Goal: Transaction & Acquisition: Purchase product/service

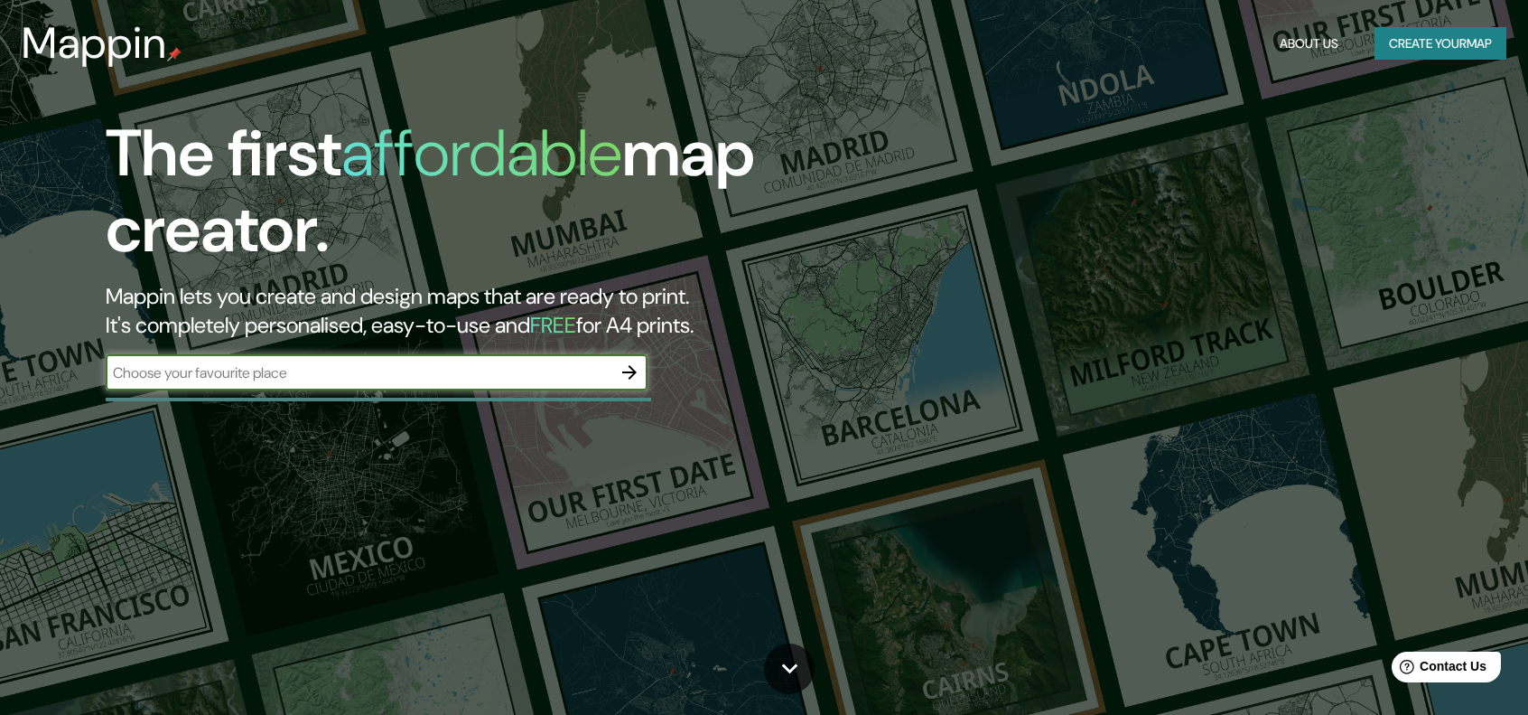
click at [286, 375] on input "text" at bounding box center [359, 372] width 506 height 21
click at [358, 371] on input "text" at bounding box center [359, 372] width 506 height 21
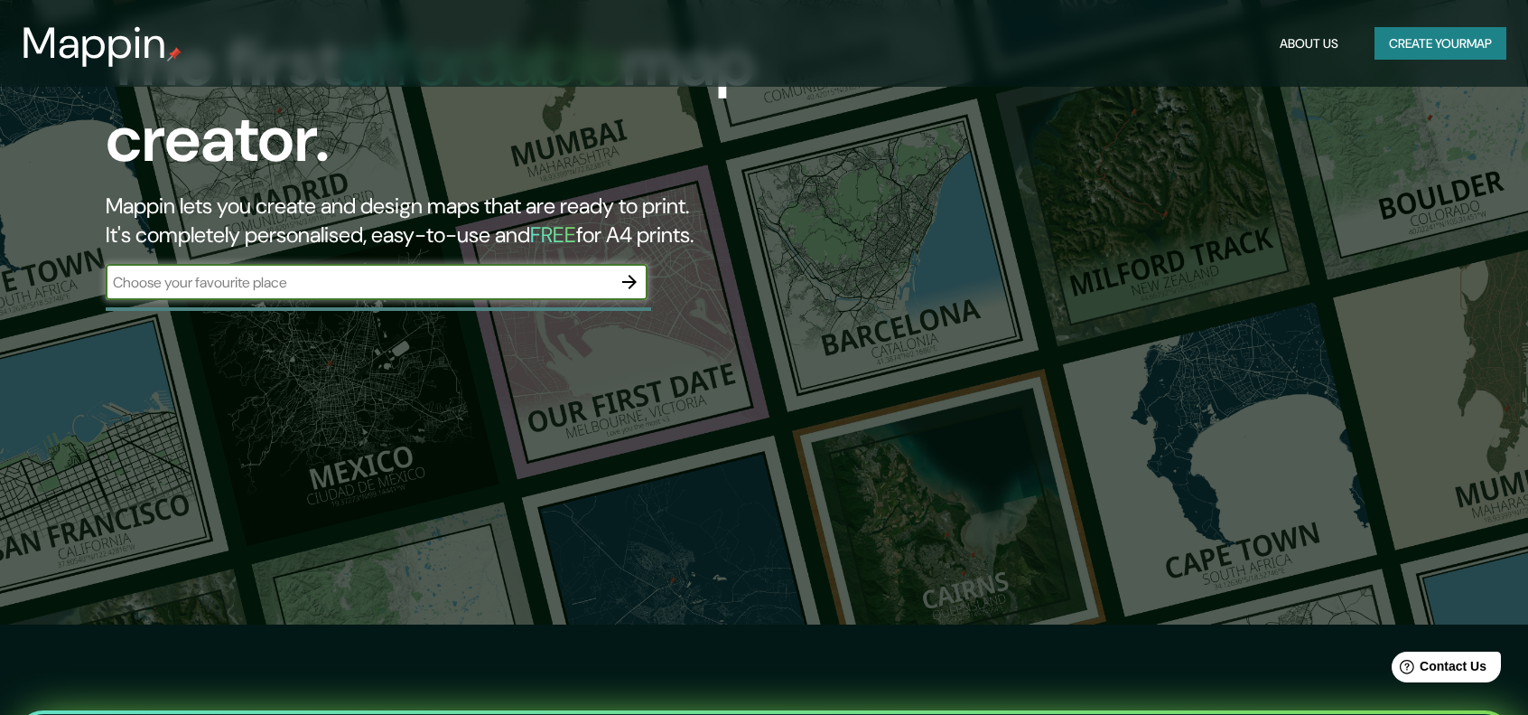
click at [488, 278] on input "text" at bounding box center [359, 282] width 506 height 21
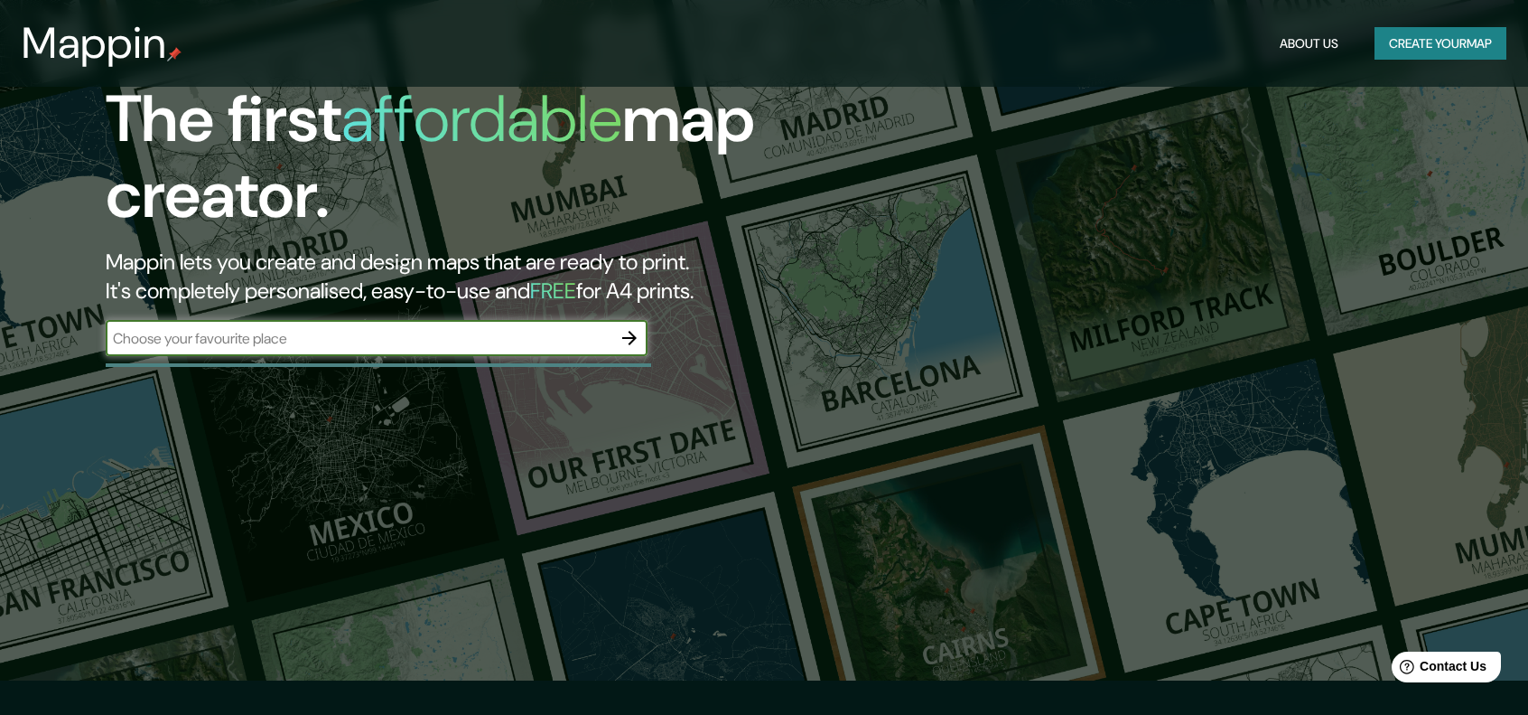
scroll to position [0, 0]
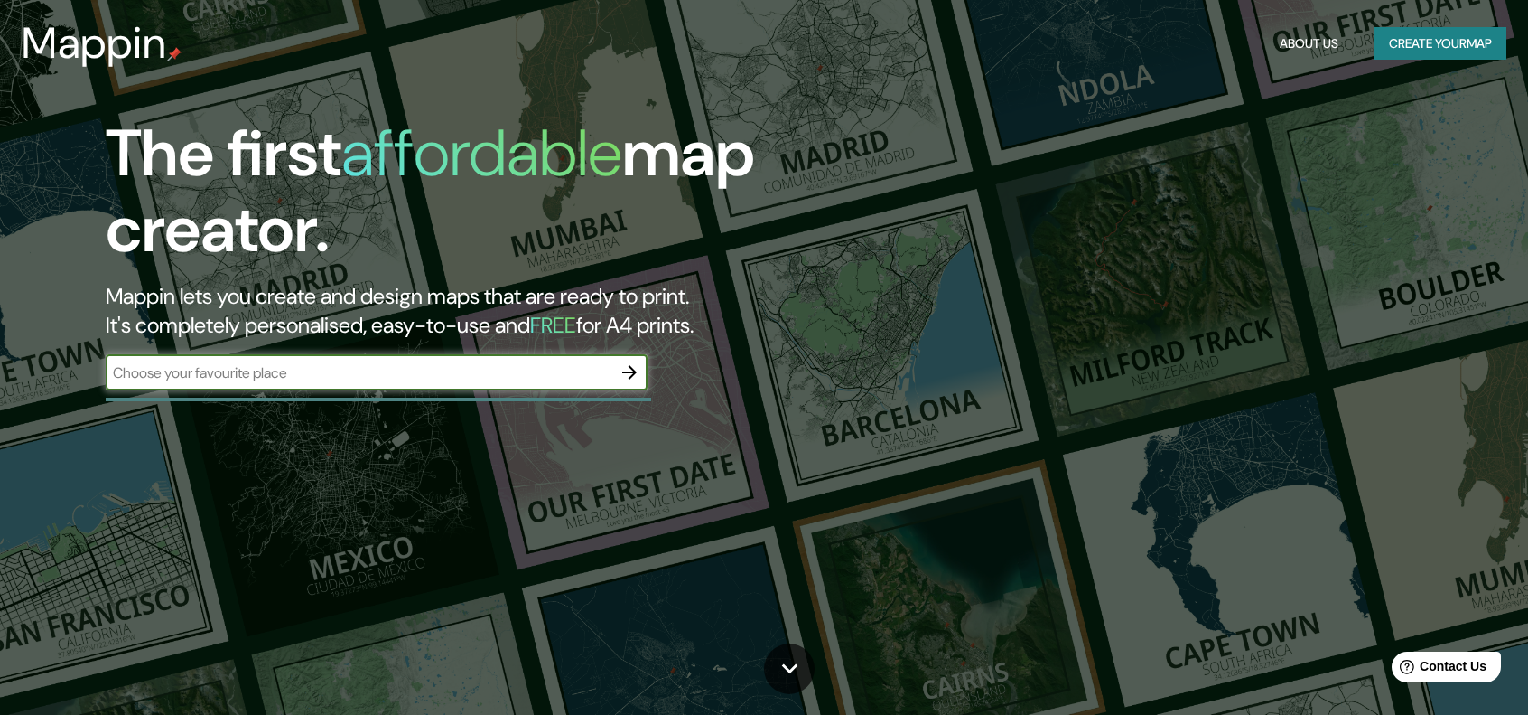
click at [623, 368] on icon "button" at bounding box center [630, 372] width 22 height 22
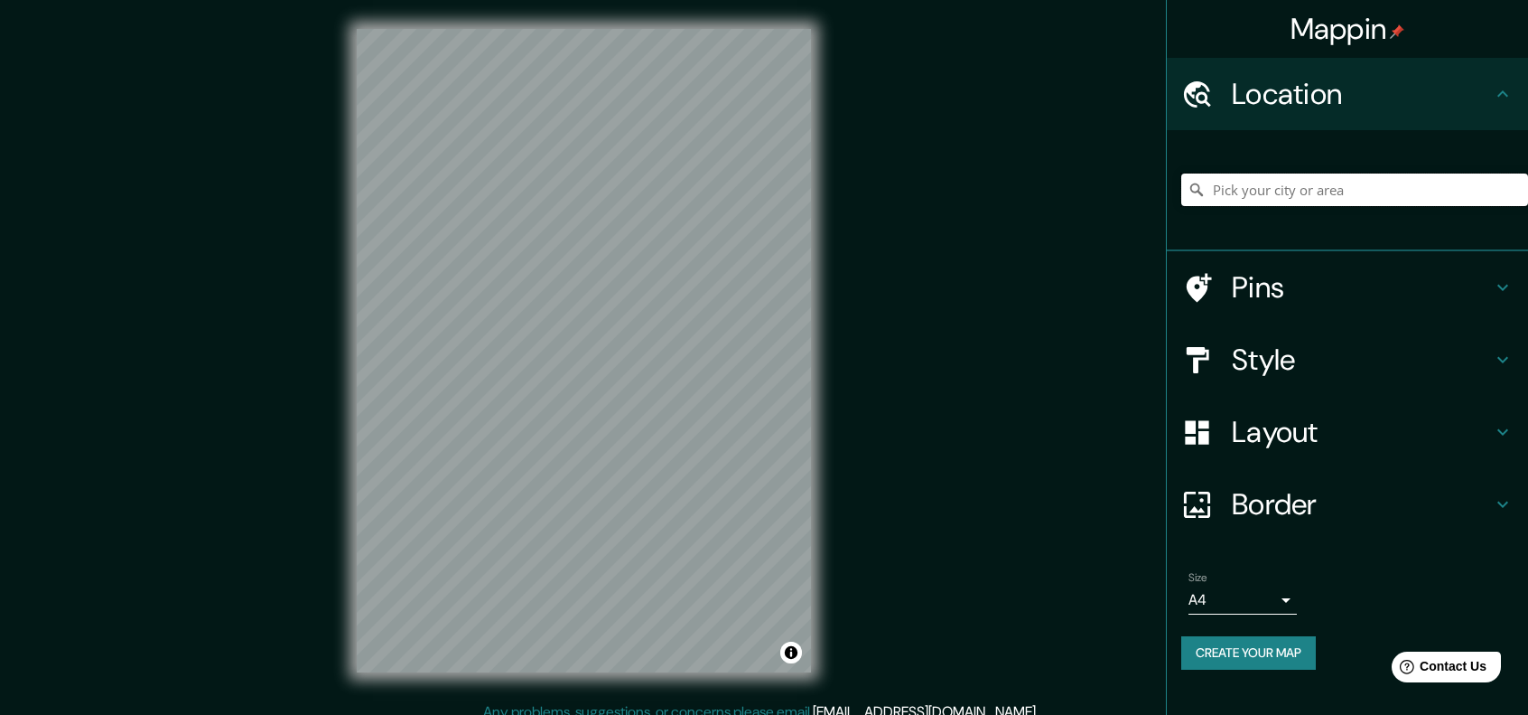
click at [1280, 192] on input "Pick your city or area" at bounding box center [1355, 189] width 347 height 33
click at [1431, 184] on input "Toluca, [GEOGRAPHIC_DATA], [GEOGRAPHIC_DATA]" at bounding box center [1355, 189] width 347 height 33
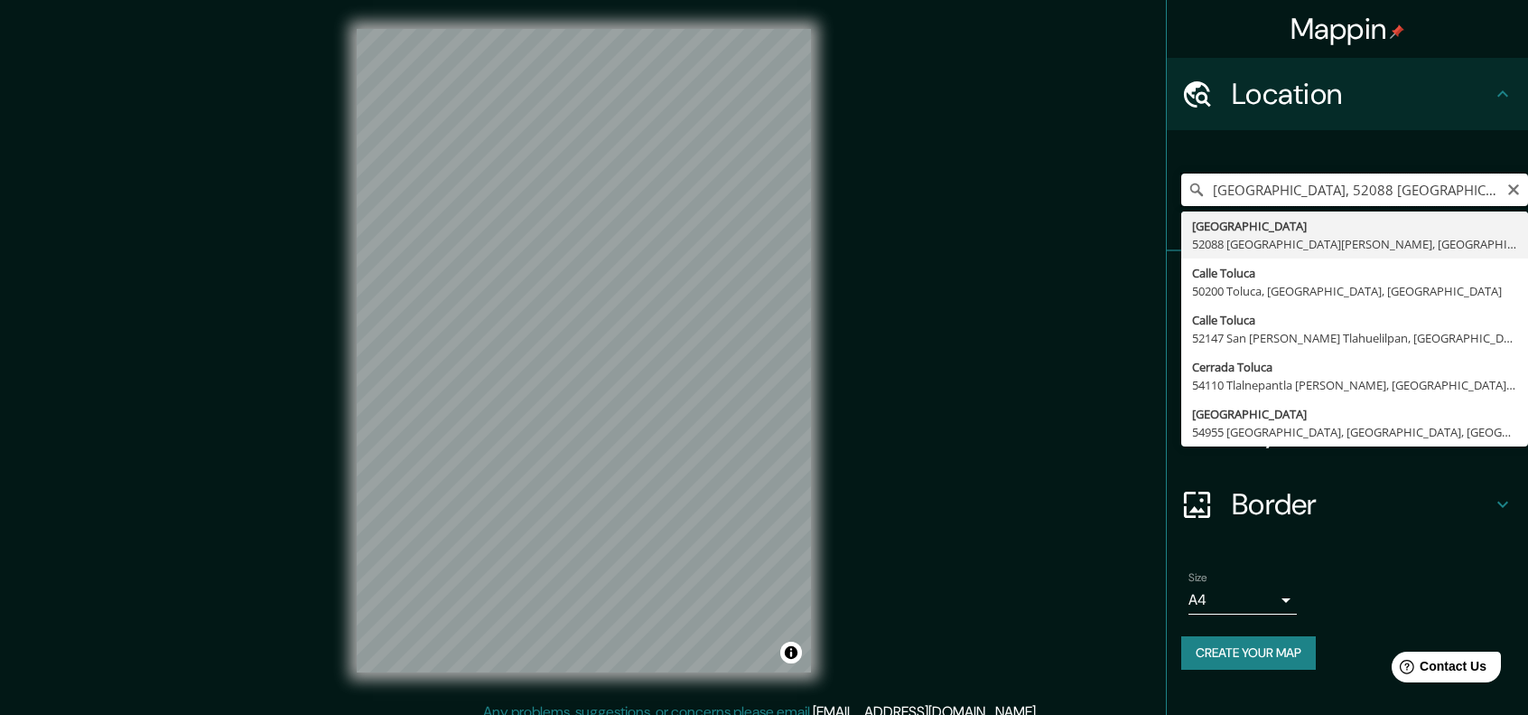
type input "[GEOGRAPHIC_DATA], 52088 [GEOGRAPHIC_DATA][PERSON_NAME], [GEOGRAPHIC_DATA], [GE…"
click at [1310, 209] on div "[GEOGRAPHIC_DATA], [GEOGRAPHIC_DATA][PERSON_NAME], [GEOGRAPHIC_DATA], [GEOGRAPH…" at bounding box center [1355, 190] width 347 height 90
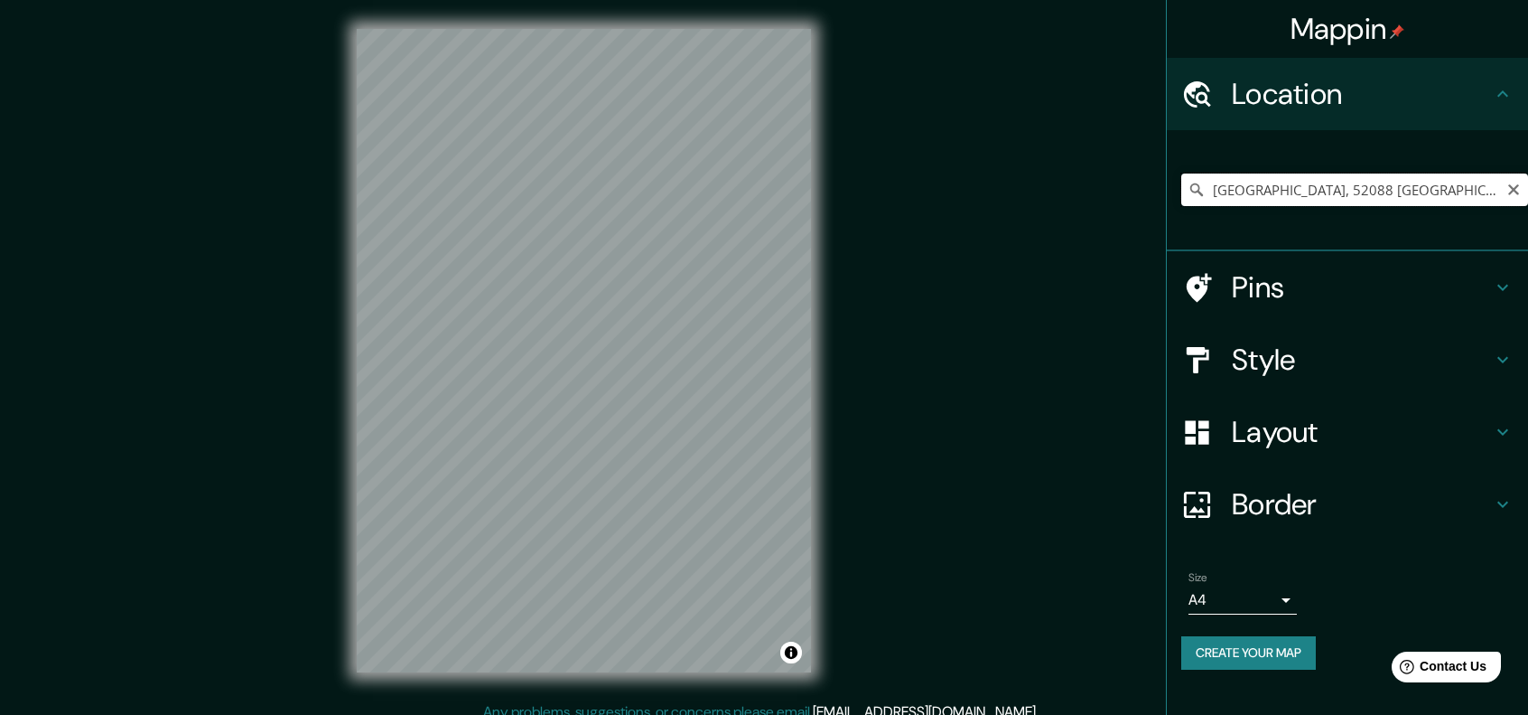
click at [1220, 192] on input "[GEOGRAPHIC_DATA], 52088 [GEOGRAPHIC_DATA][PERSON_NAME], [GEOGRAPHIC_DATA], [GE…" at bounding box center [1355, 189] width 347 height 33
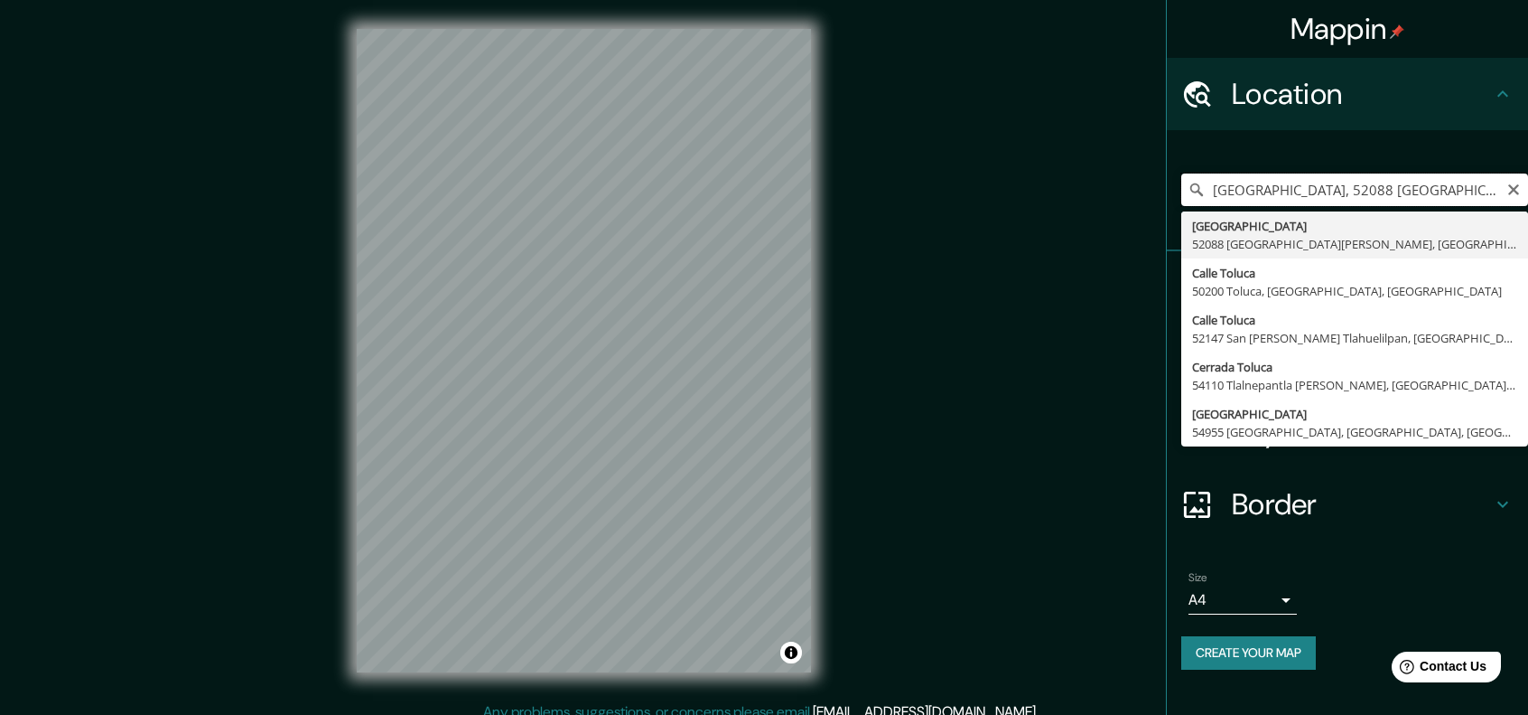
scroll to position [0, 229]
drag, startPoint x: 1213, startPoint y: 192, endPoint x: 1541, endPoint y: 156, distance: 329.9
click at [1528, 156] on html "Mappin Location [GEOGRAPHIC_DATA], [GEOGRAPHIC_DATA][PERSON_NAME], [GEOGRAPHIC_…" at bounding box center [764, 357] width 1528 height 715
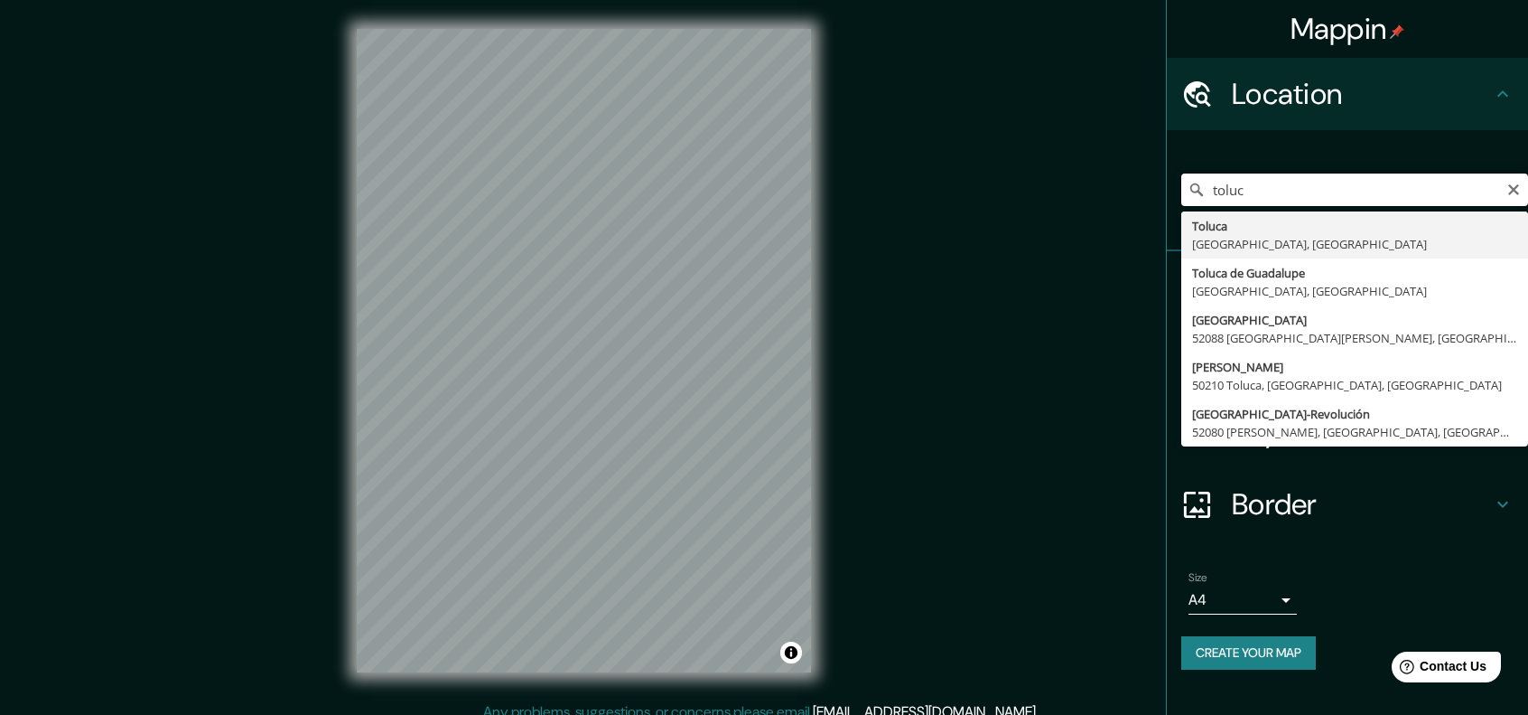
click at [1288, 191] on input "toluc" at bounding box center [1355, 189] width 347 height 33
type input "t"
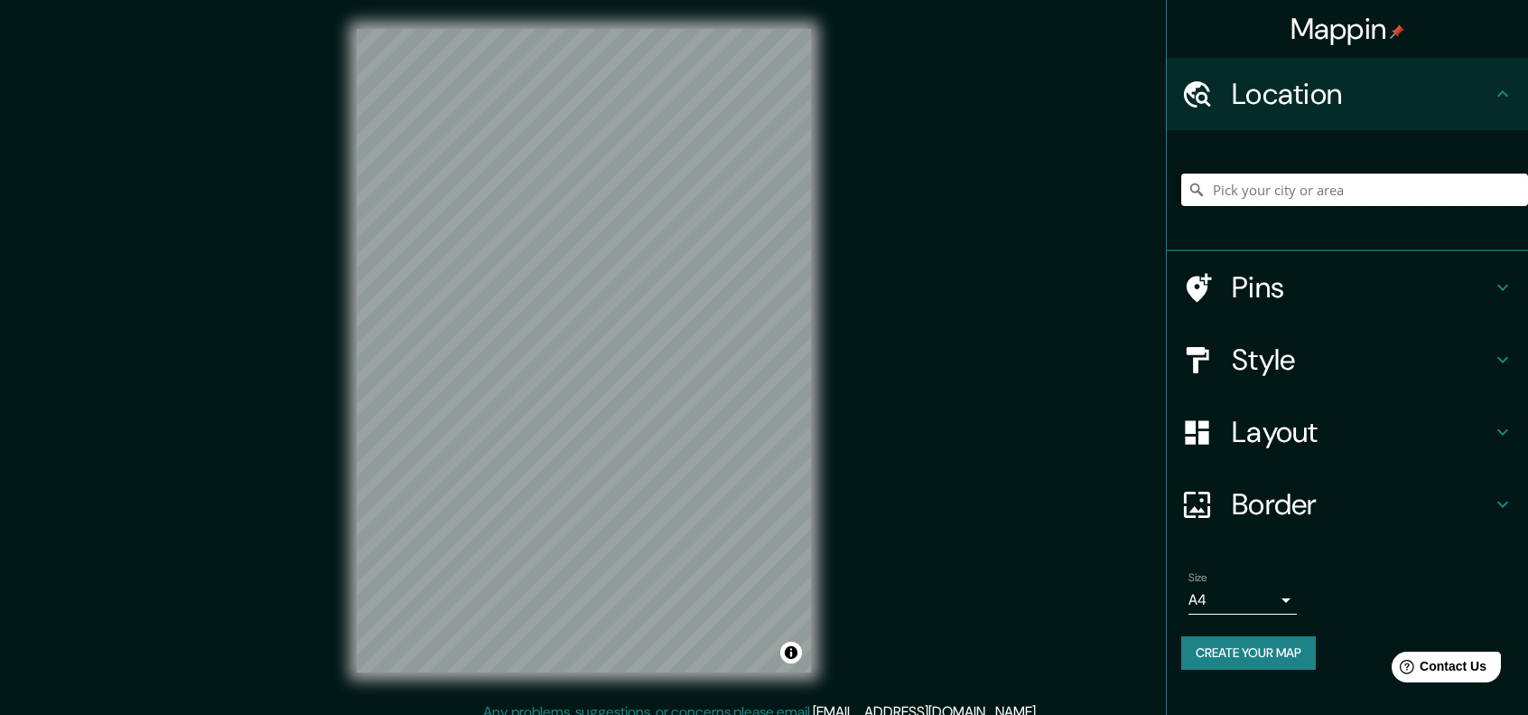
paste input "Facultad de Química, UAEMéx"
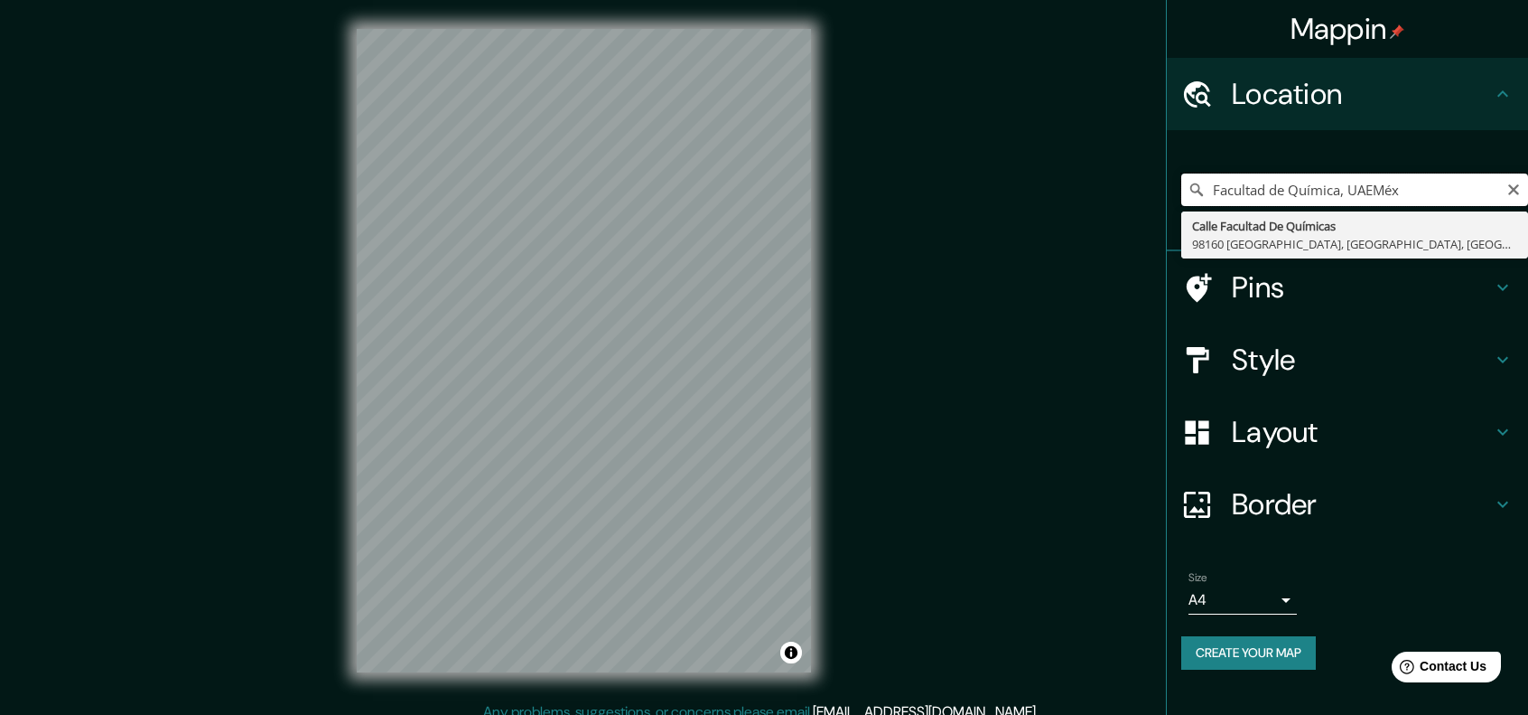
click at [1409, 183] on input "Facultad de Química, UAEMéx" at bounding box center [1355, 189] width 347 height 33
click at [1454, 186] on input "Facultad de Química, UAEMéx, [GEOGRAPHIC_DATA]" at bounding box center [1355, 189] width 347 height 33
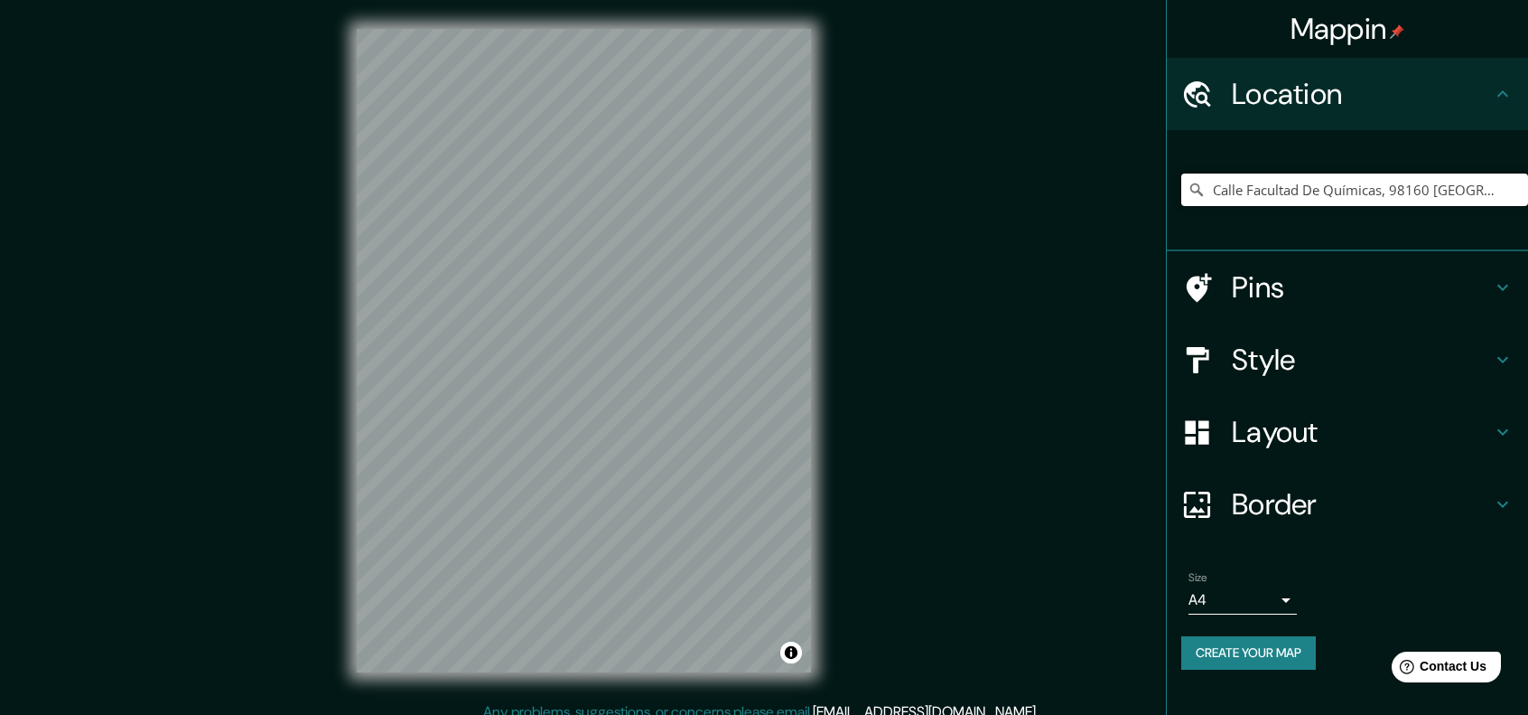
click at [1462, 192] on input "Calle Facultad De Químicas, 98160 [GEOGRAPHIC_DATA], [GEOGRAPHIC_DATA], [GEOGRA…" at bounding box center [1355, 189] width 347 height 33
click at [1375, 184] on input "Calle Facultad De Químicas, 98160 [GEOGRAPHIC_DATA], [GEOGRAPHIC_DATA], [GEOGRA…" at bounding box center [1355, 189] width 347 height 33
click at [1474, 175] on input "Calle Facultad De Químicas, 98160 [GEOGRAPHIC_DATA], [GEOGRAPHIC_DATA], [GEOGRA…" at bounding box center [1355, 189] width 347 height 33
drag, startPoint x: 1501, startPoint y: 191, endPoint x: 1295, endPoint y: 196, distance: 206.9
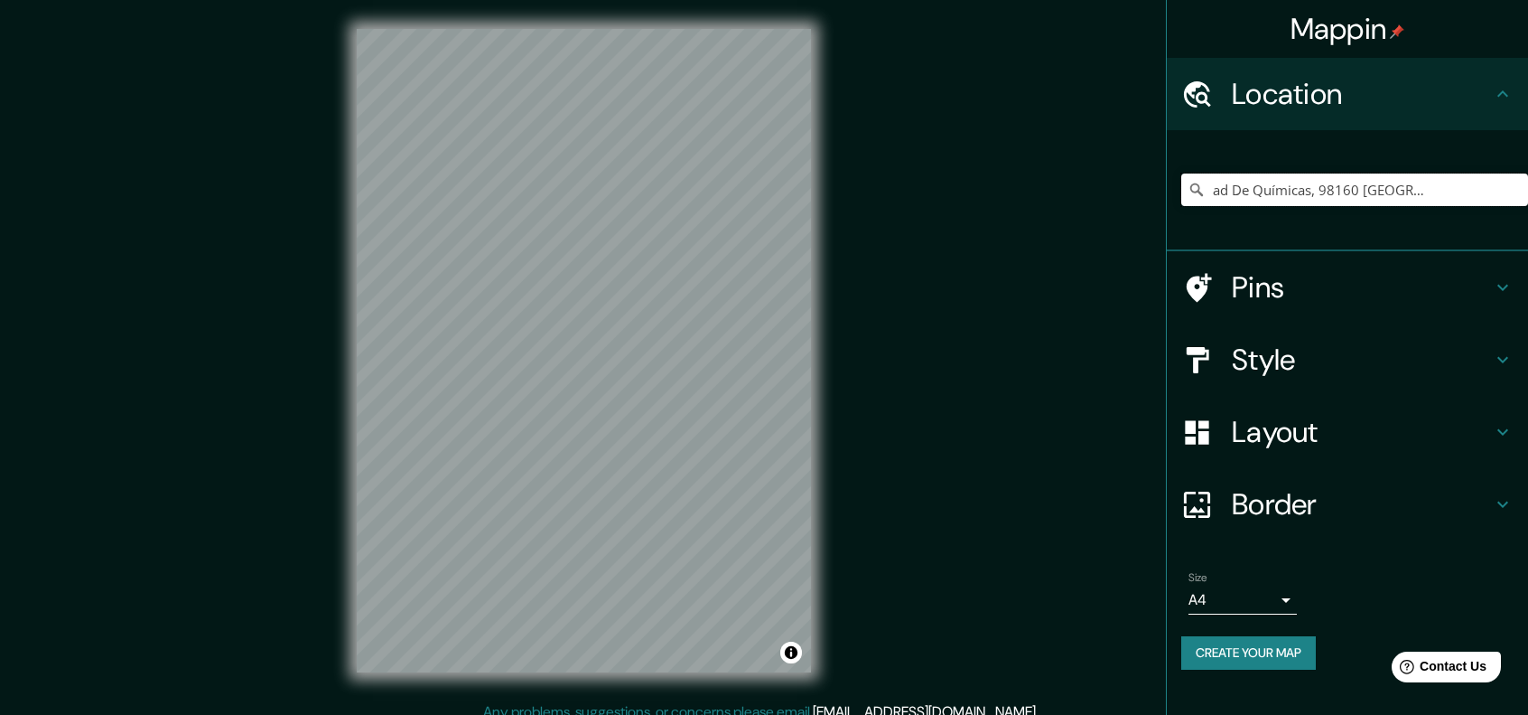
click at [1295, 196] on input "Calle Facultad De Químicas, 98160 [GEOGRAPHIC_DATA], [GEOGRAPHIC_DATA], [GEOGRA…" at bounding box center [1355, 189] width 347 height 33
click at [1299, 192] on input "Calle Facultad De Químicas, 98160 [GEOGRAPHIC_DATA], [GEOGRAPHIC_DATA], [GEOGRA…" at bounding box center [1355, 189] width 347 height 33
drag, startPoint x: 1214, startPoint y: 187, endPoint x: 1541, endPoint y: 236, distance: 330.6
click at [1528, 236] on html "Mappin Location Calle Facultad De Químicas, 98160 [GEOGRAPHIC_DATA], [GEOGRAPHI…" at bounding box center [764, 357] width 1528 height 715
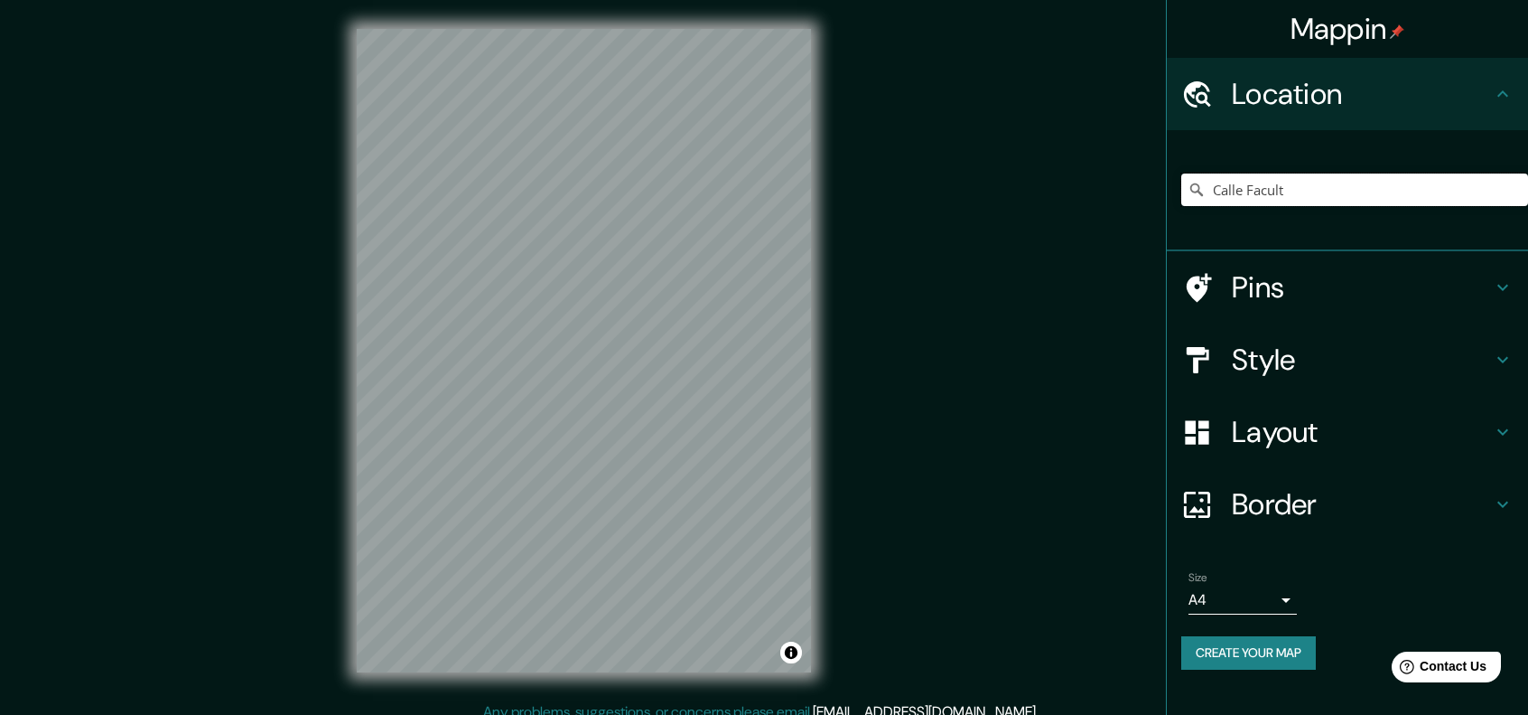
scroll to position [0, 0]
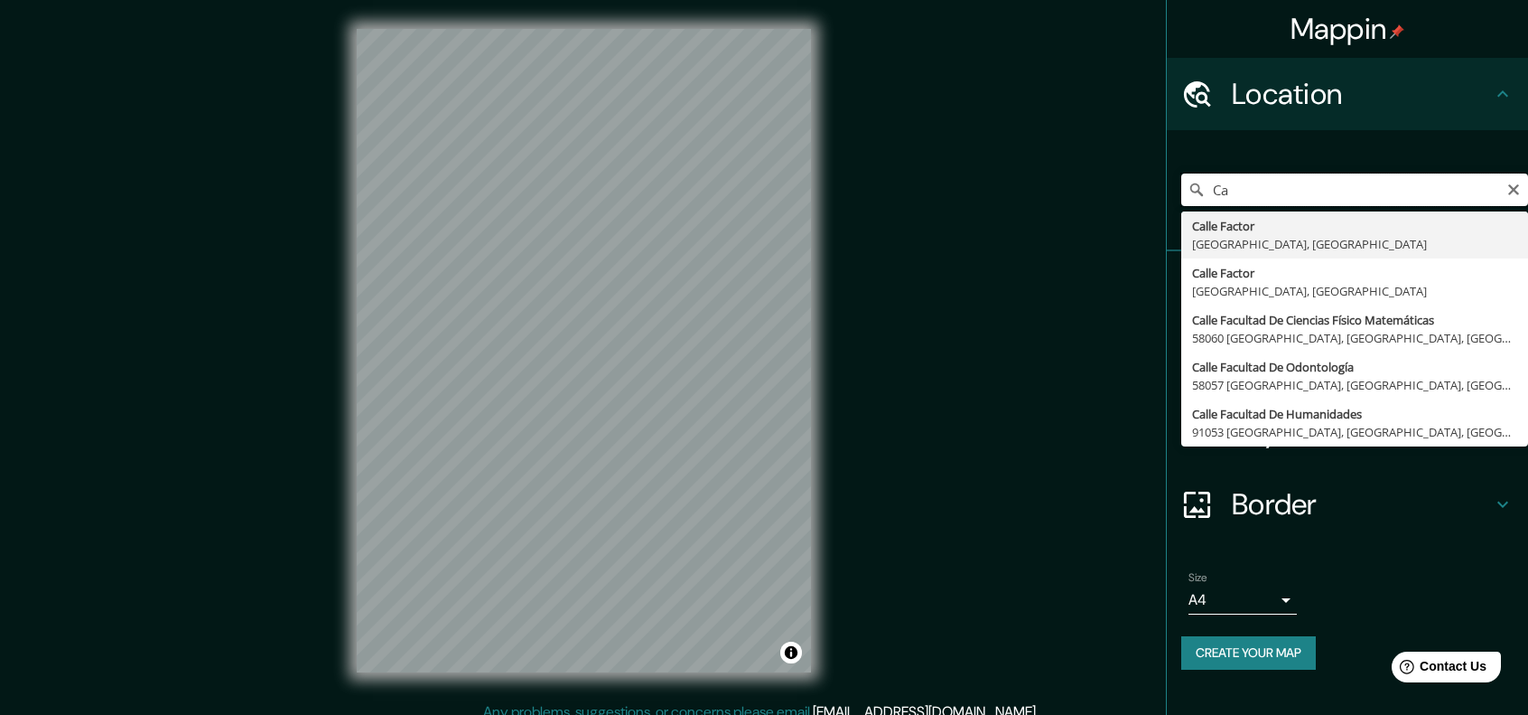
type input "C"
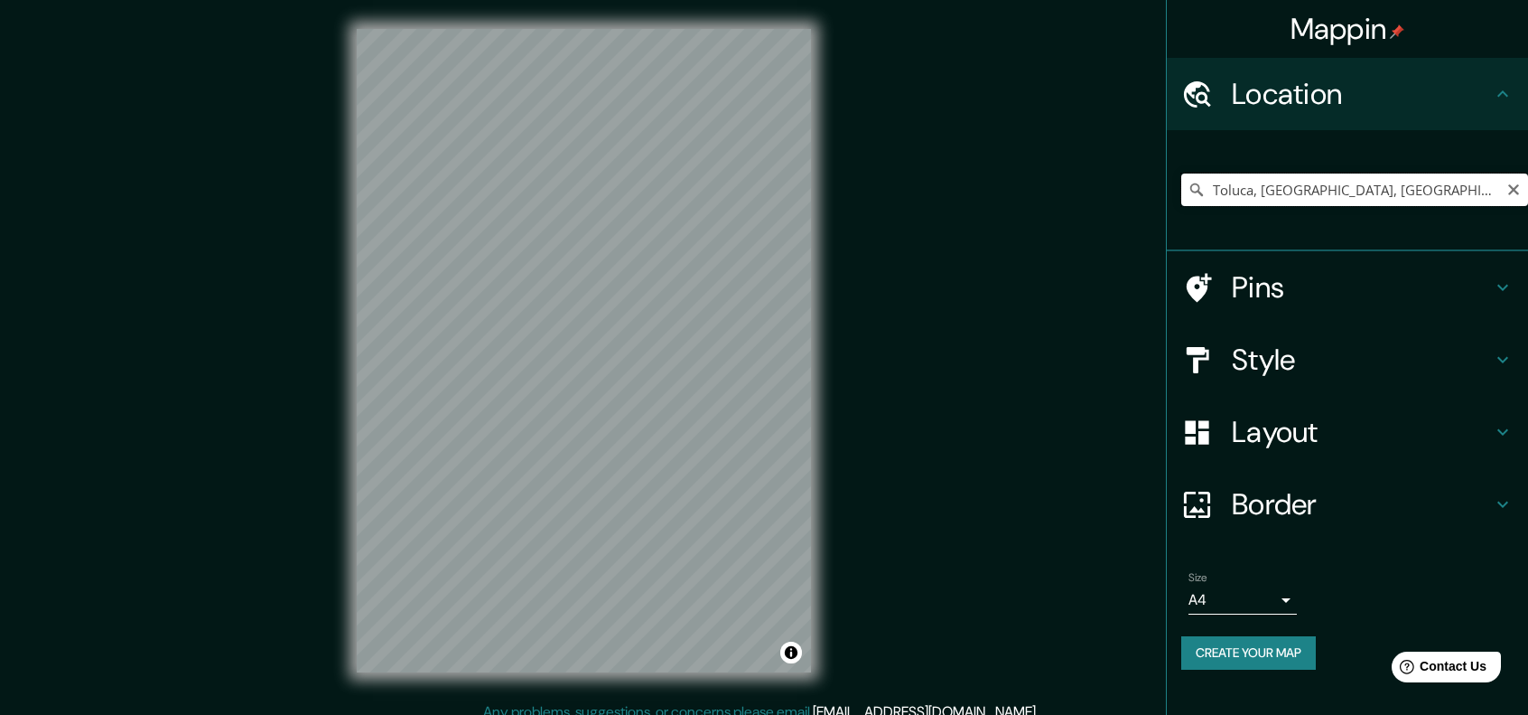
click at [1299, 196] on input "Toluca, [GEOGRAPHIC_DATA], [GEOGRAPHIC_DATA]" at bounding box center [1355, 189] width 347 height 33
click at [1344, 201] on input "Toluca, [GEOGRAPHIC_DATA], [GEOGRAPHIC_DATA]" at bounding box center [1355, 189] width 347 height 33
click at [1451, 189] on input "Toluca, [GEOGRAPHIC_DATA], [GEOGRAPHIC_DATA]" at bounding box center [1355, 189] width 347 height 33
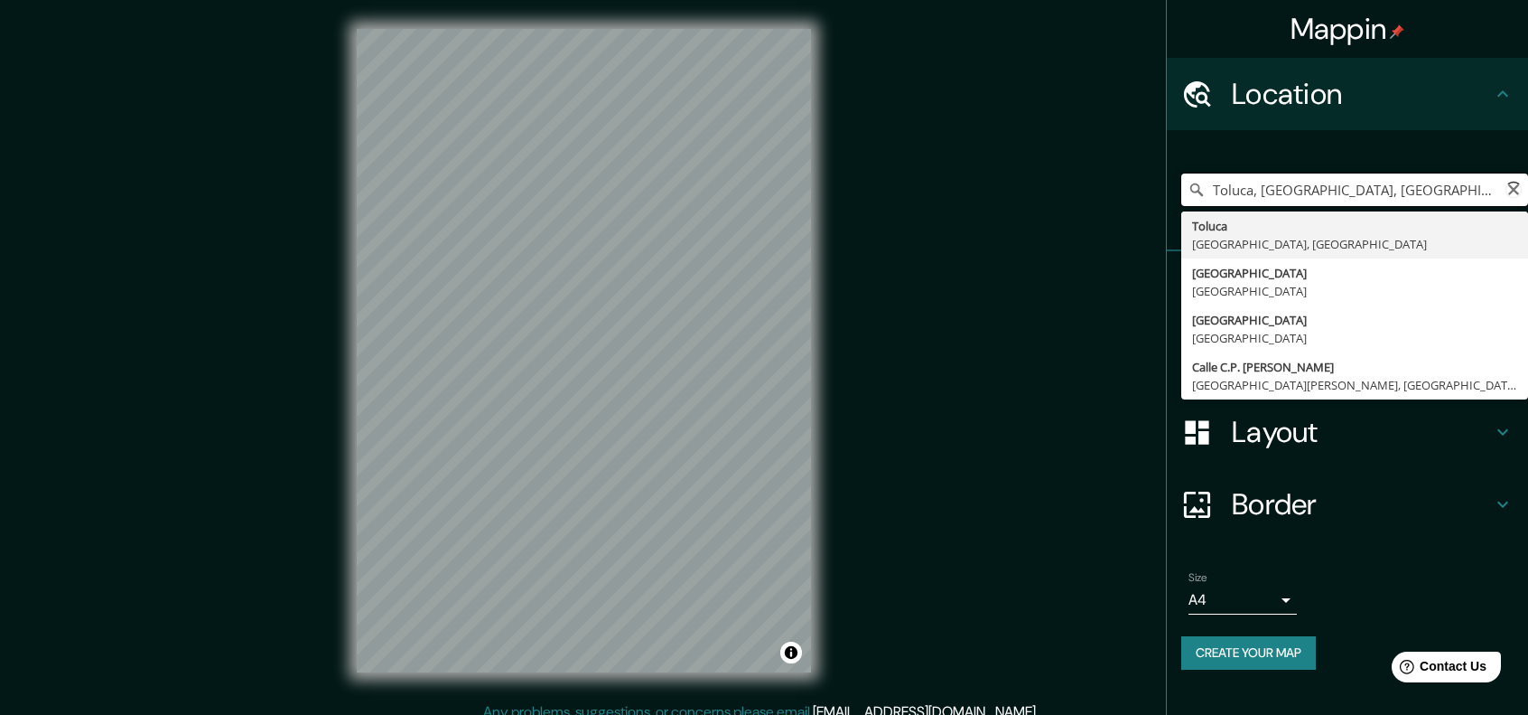
scroll to position [0, 12]
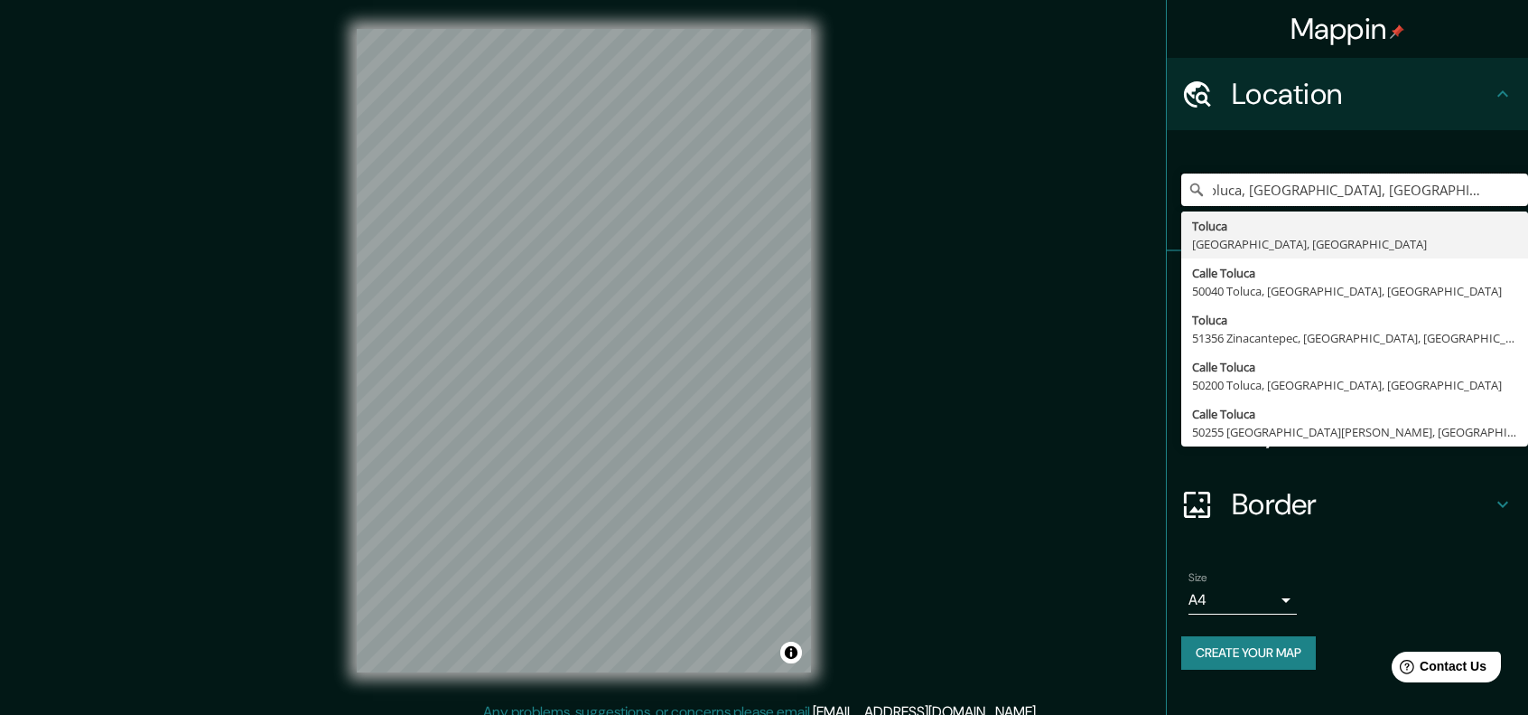
type input "Toluca, [GEOGRAPHIC_DATA], [GEOGRAPHIC_DATA] pasep cp;pm"
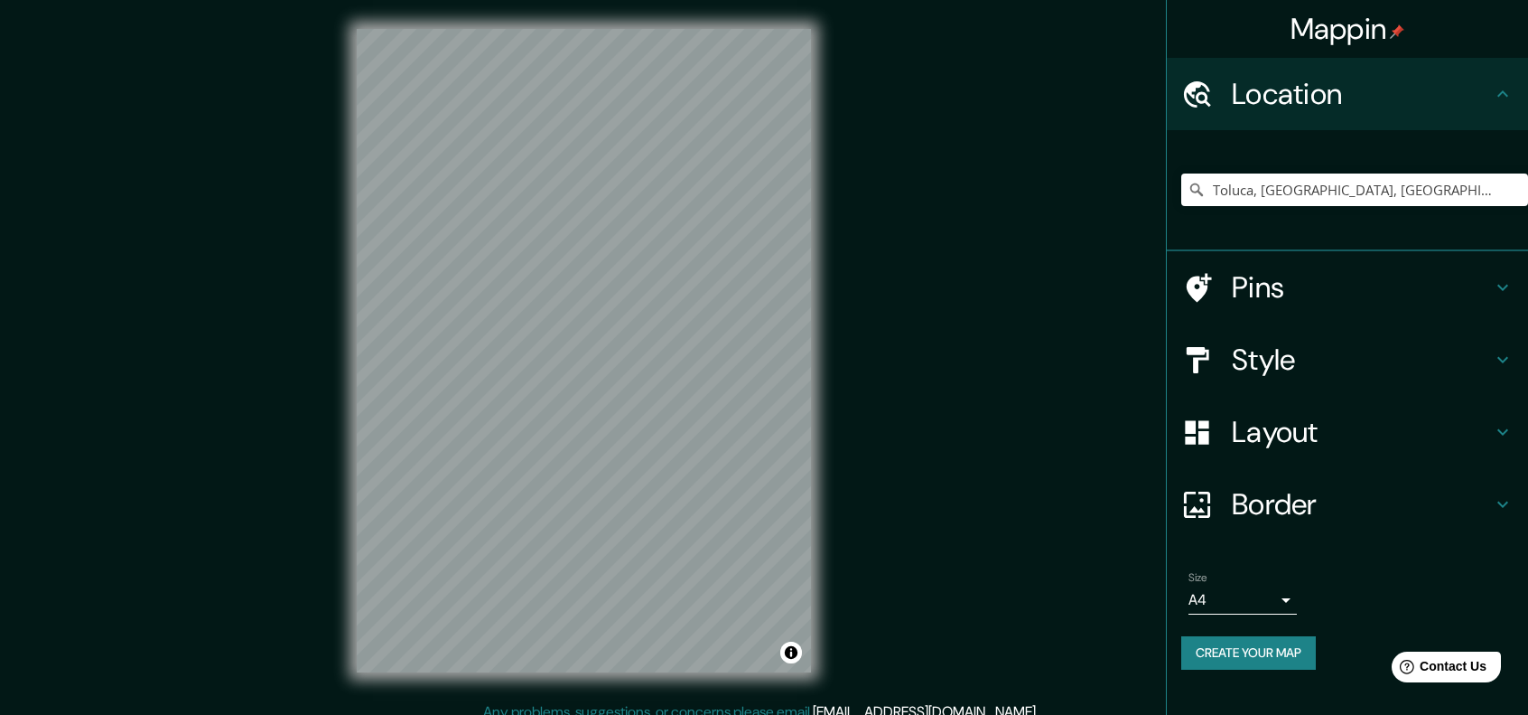
scroll to position [14, 0]
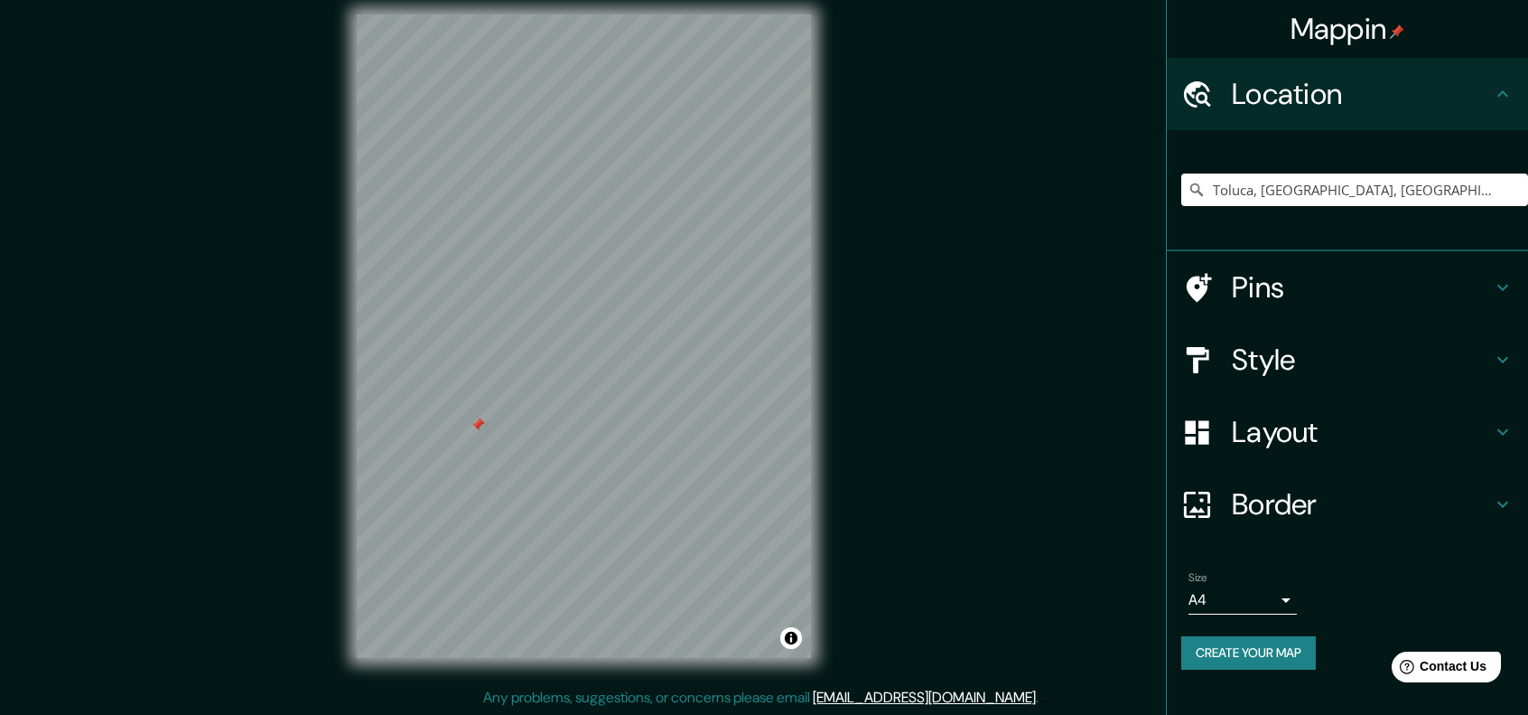
click at [474, 421] on div at bounding box center [478, 424] width 14 height 14
